Goal: Task Accomplishment & Management: Complete application form

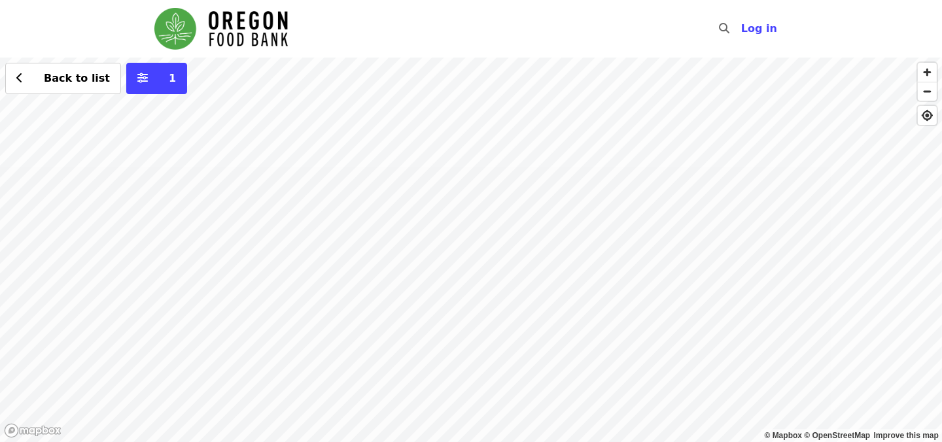
drag, startPoint x: 375, startPoint y: 342, endPoint x: 448, endPoint y: 211, distance: 150.3
click at [448, 211] on div "Back to list 1" at bounding box center [471, 250] width 942 height 385
drag, startPoint x: 386, startPoint y: 359, endPoint x: 483, endPoint y: 187, distance: 198.1
click at [483, 187] on div "Back to list 1" at bounding box center [471, 250] width 942 height 385
drag, startPoint x: 484, startPoint y: 315, endPoint x: 552, endPoint y: 207, distance: 127.6
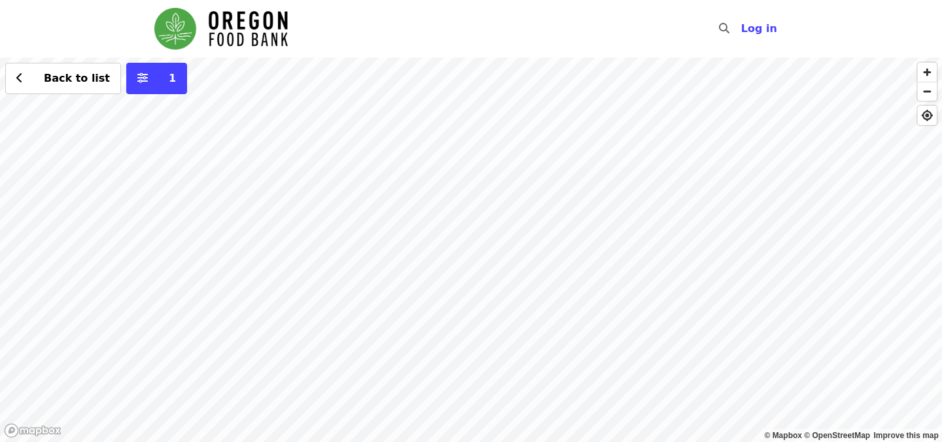
click at [552, 207] on div "Back to list 1" at bounding box center [471, 250] width 942 height 385
drag, startPoint x: 539, startPoint y: 306, endPoint x: 522, endPoint y: 169, distance: 138.6
click at [522, 169] on div "Back to list 1" at bounding box center [471, 250] width 942 height 385
drag, startPoint x: 491, startPoint y: 270, endPoint x: 560, endPoint y: 217, distance: 86.8
click at [560, 217] on div "Back to list 1" at bounding box center [471, 250] width 942 height 385
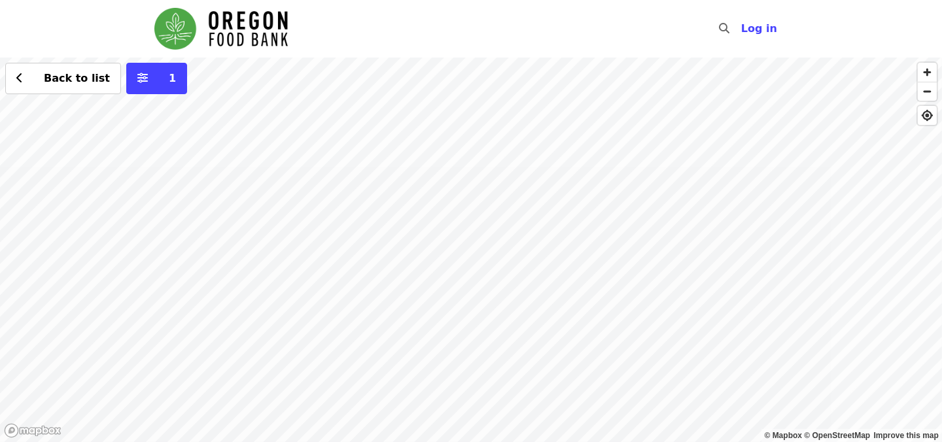
drag, startPoint x: 603, startPoint y: 164, endPoint x: 437, endPoint y: 428, distance: 312.7
click at [437, 428] on div "Back to list 1" at bounding box center [471, 250] width 942 height 385
drag, startPoint x: 622, startPoint y: 175, endPoint x: 505, endPoint y: 379, distance: 234.5
click at [505, 379] on div "Back to list 1" at bounding box center [471, 250] width 942 height 385
drag, startPoint x: 649, startPoint y: 175, endPoint x: 641, endPoint y: 327, distance: 152.7
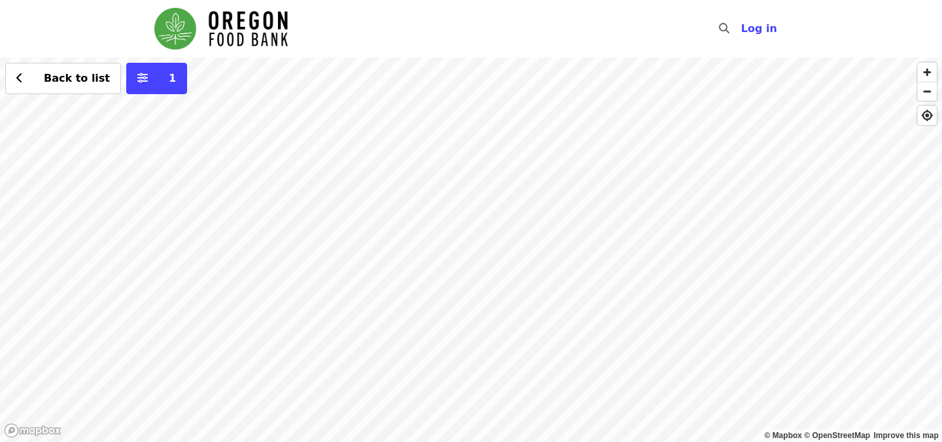
click at [641, 327] on div "Back to list 1" at bounding box center [471, 250] width 942 height 385
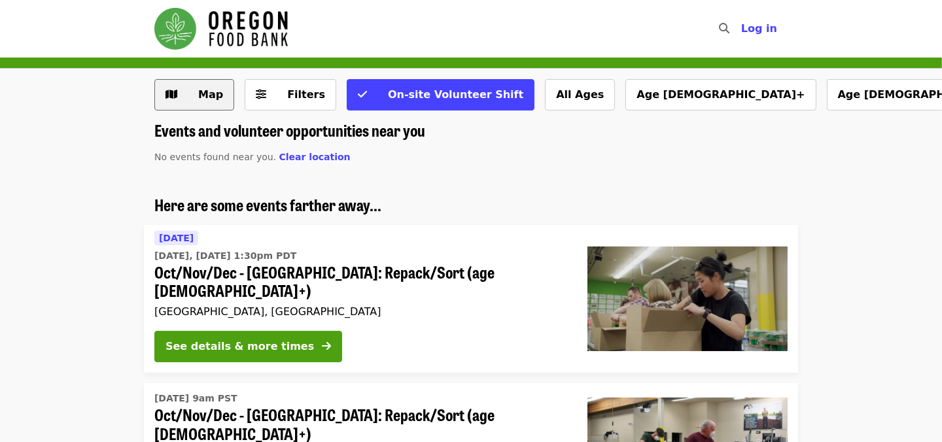
click at [194, 88] on span "Map" at bounding box center [204, 95] width 38 height 16
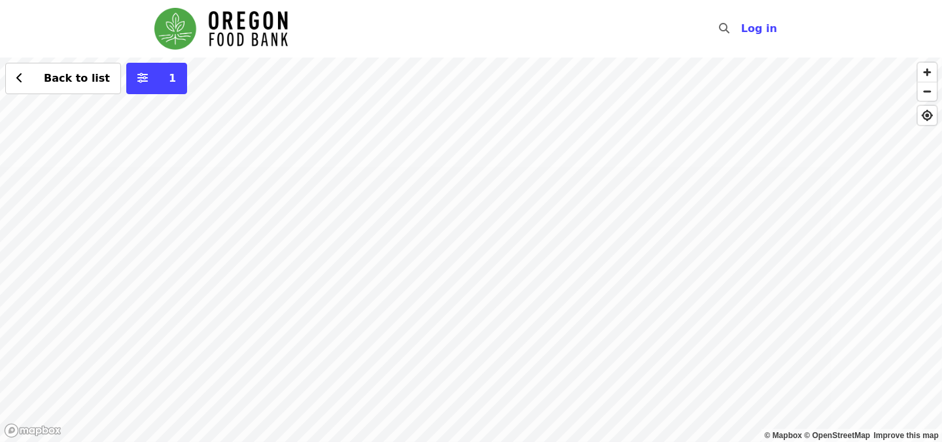
drag, startPoint x: 204, startPoint y: 313, endPoint x: 407, endPoint y: 111, distance: 287.4
click at [407, 111] on div "Back to list 1" at bounding box center [471, 250] width 942 height 385
drag, startPoint x: 319, startPoint y: 353, endPoint x: 467, endPoint y: 151, distance: 251.1
click at [467, 152] on div "Back to list 1" at bounding box center [471, 250] width 942 height 385
drag, startPoint x: 313, startPoint y: 384, endPoint x: 313, endPoint y: 348, distance: 35.3
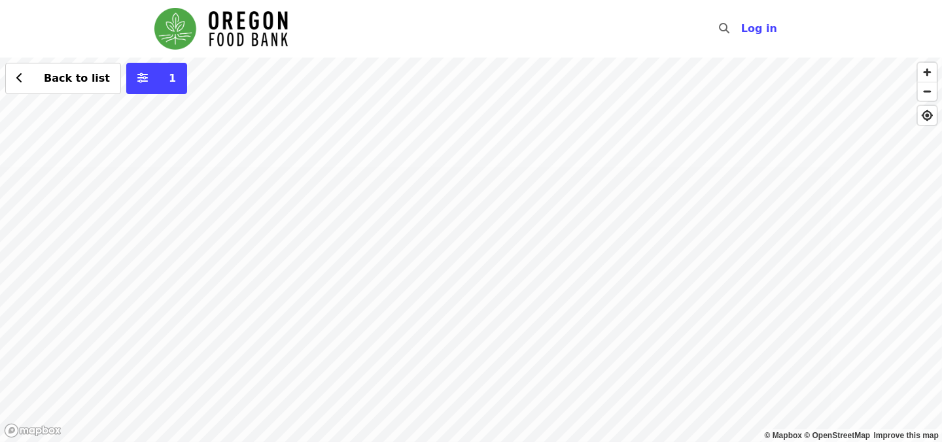
click at [313, 348] on div "Back to list 1" at bounding box center [471, 250] width 942 height 385
click at [310, 323] on div "Back to list 1" at bounding box center [471, 250] width 942 height 385
click at [22, 74] on icon "chevron-left icon" at bounding box center [19, 78] width 7 height 12
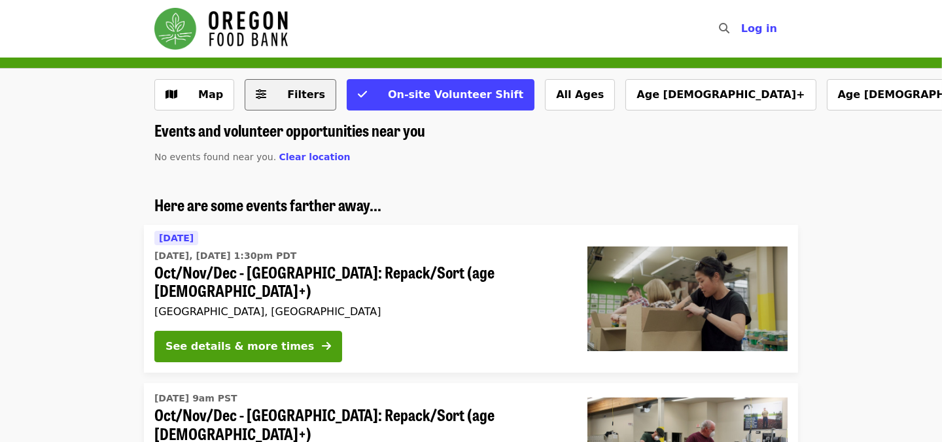
click at [289, 94] on span "Filters" at bounding box center [306, 94] width 38 height 12
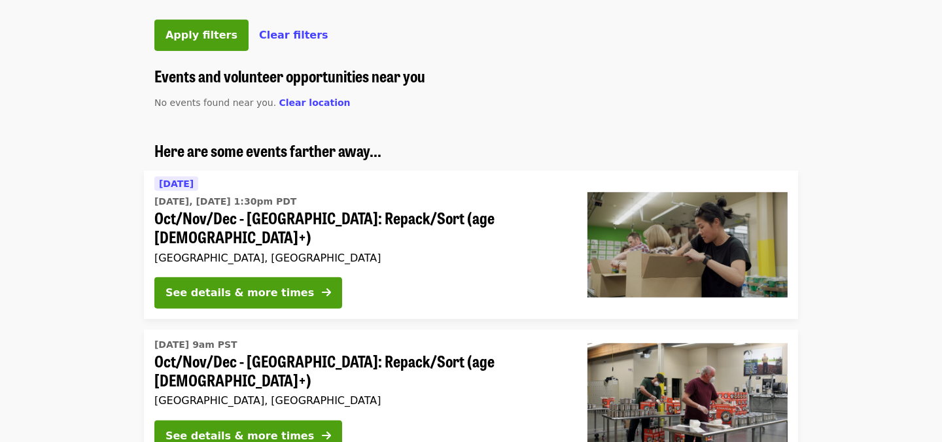
scroll to position [785, 0]
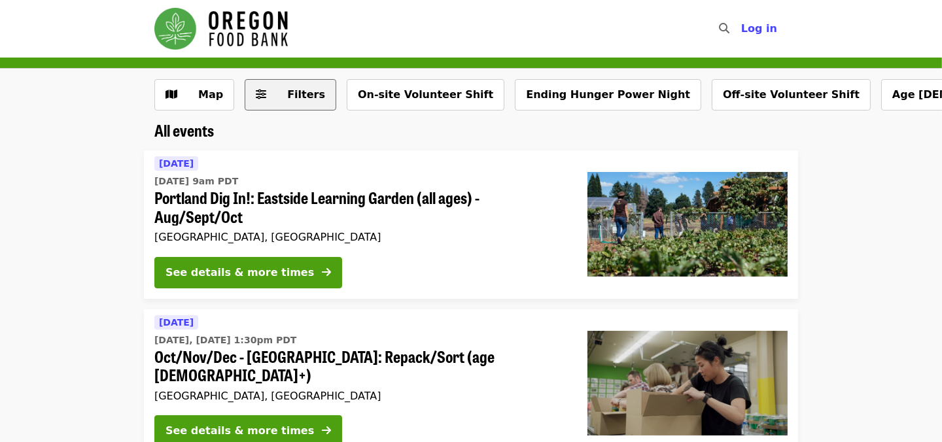
click at [309, 98] on span "Filters" at bounding box center [306, 94] width 38 height 12
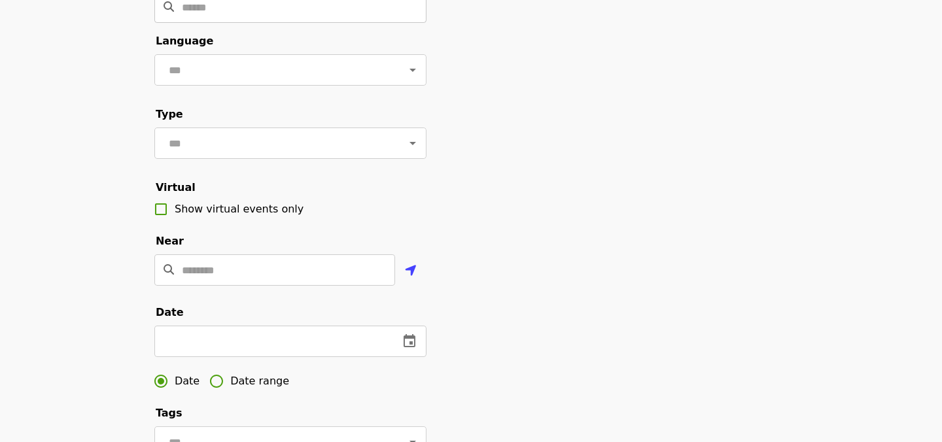
scroll to position [196, 0]
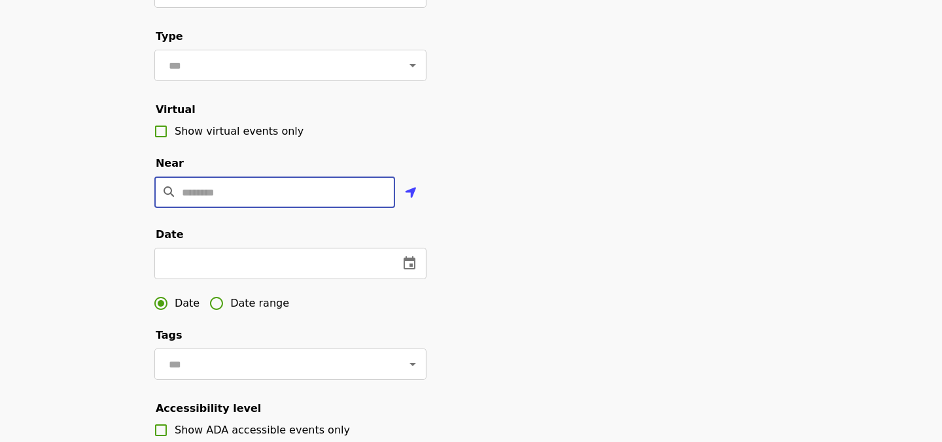
click at [240, 208] on input "Location" at bounding box center [288, 192] width 213 height 31
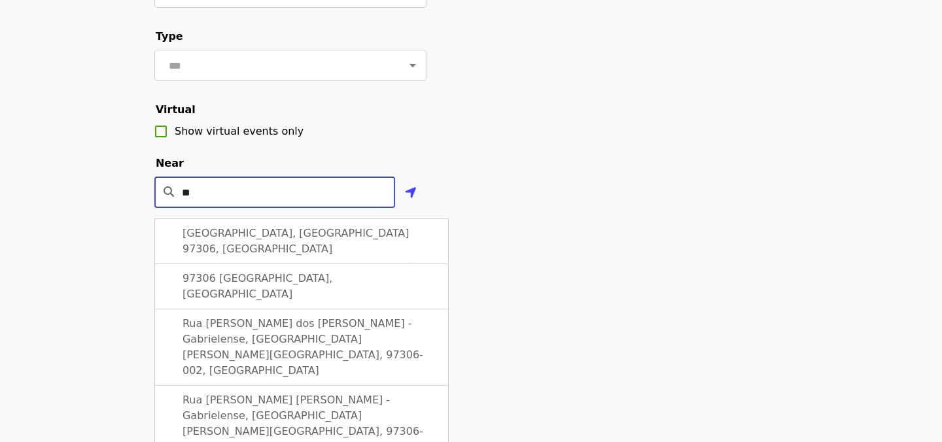
type input "*"
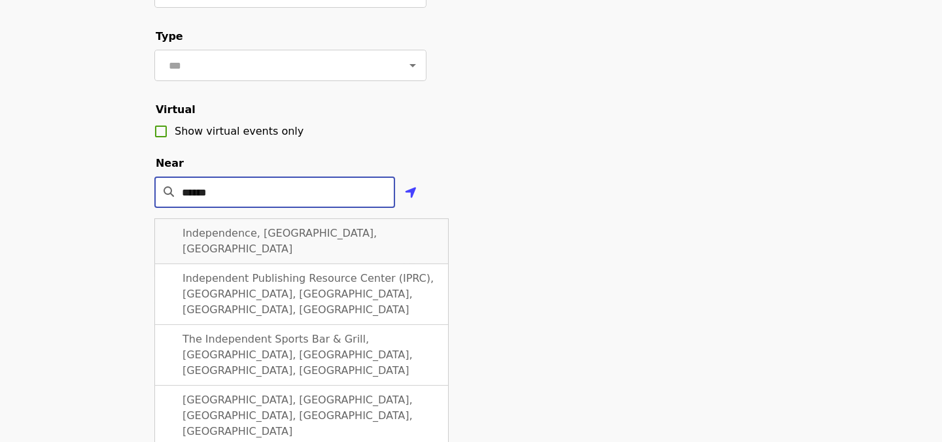
click at [238, 259] on div "Independence, OR, USA" at bounding box center [301, 242] width 294 height 46
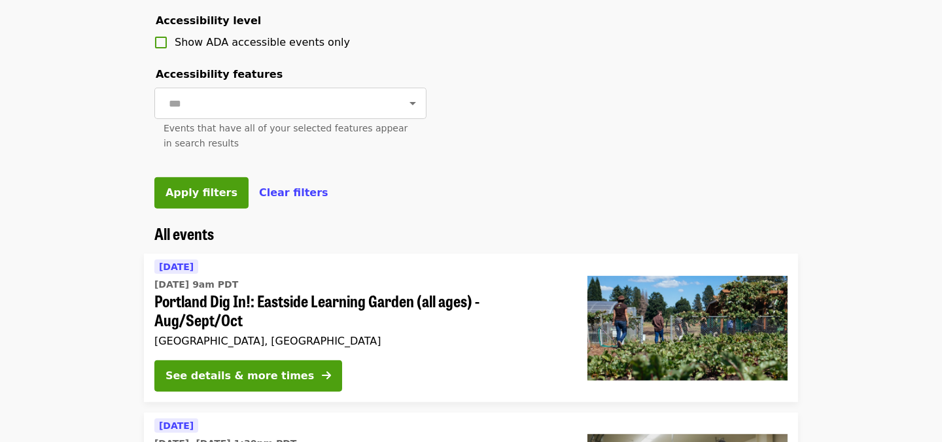
scroll to position [588, 0]
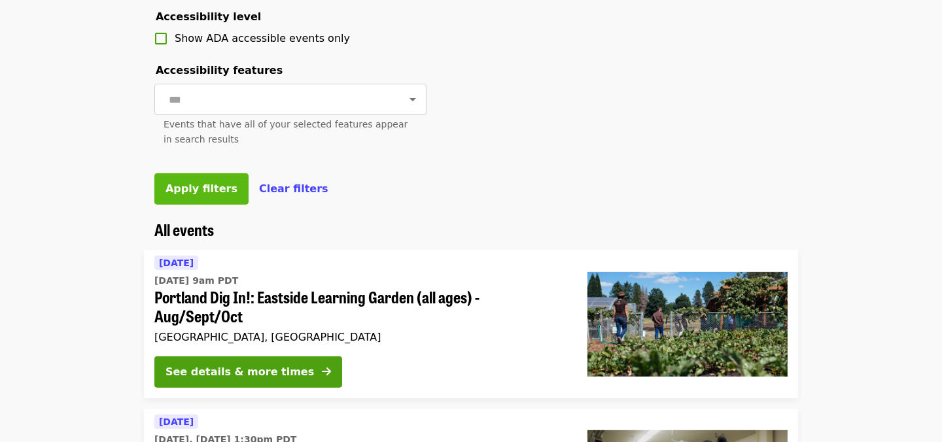
type input "**********"
click at [196, 195] on span "Apply filters" at bounding box center [202, 189] width 72 height 12
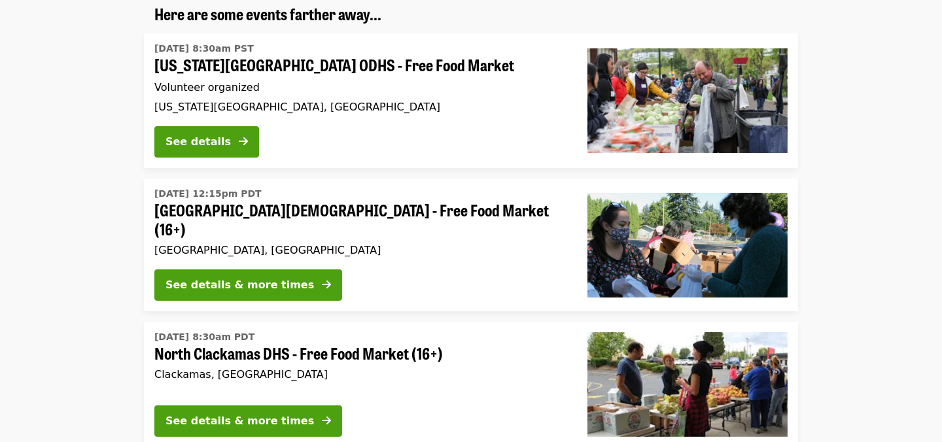
scroll to position [196, 0]
